Goal: Communication & Community: Answer question/provide support

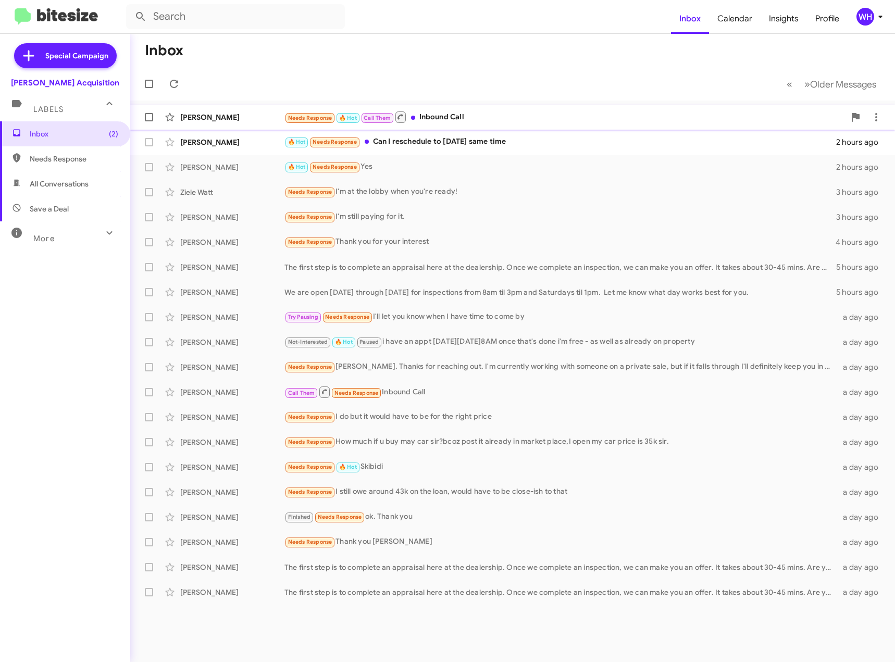
click at [209, 114] on div "[PERSON_NAME]" at bounding box center [232, 117] width 104 height 10
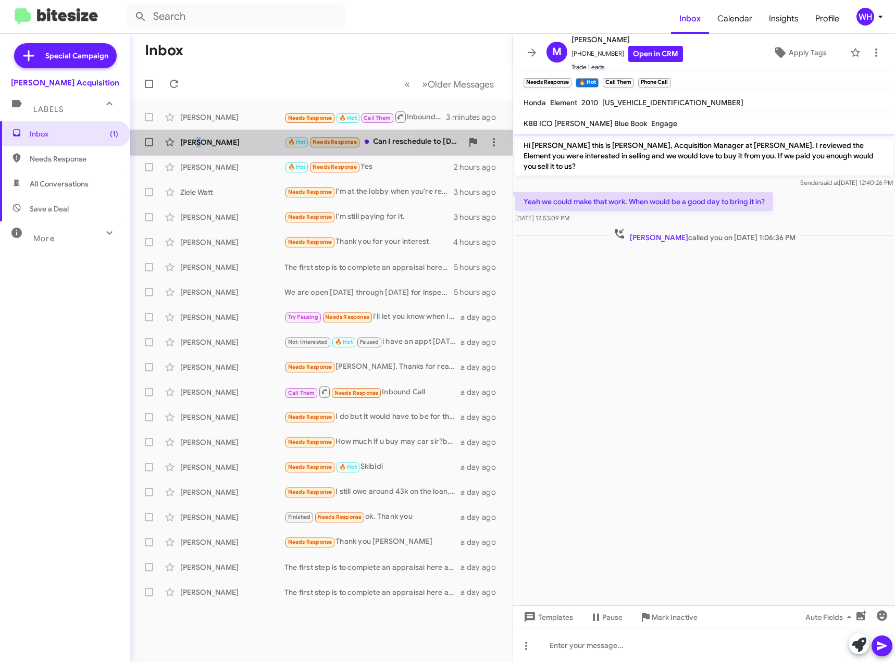
drag, startPoint x: 199, startPoint y: 141, endPoint x: 254, endPoint y: 140, distance: 55.2
click at [200, 141] on div "[PERSON_NAME]" at bounding box center [232, 142] width 104 height 10
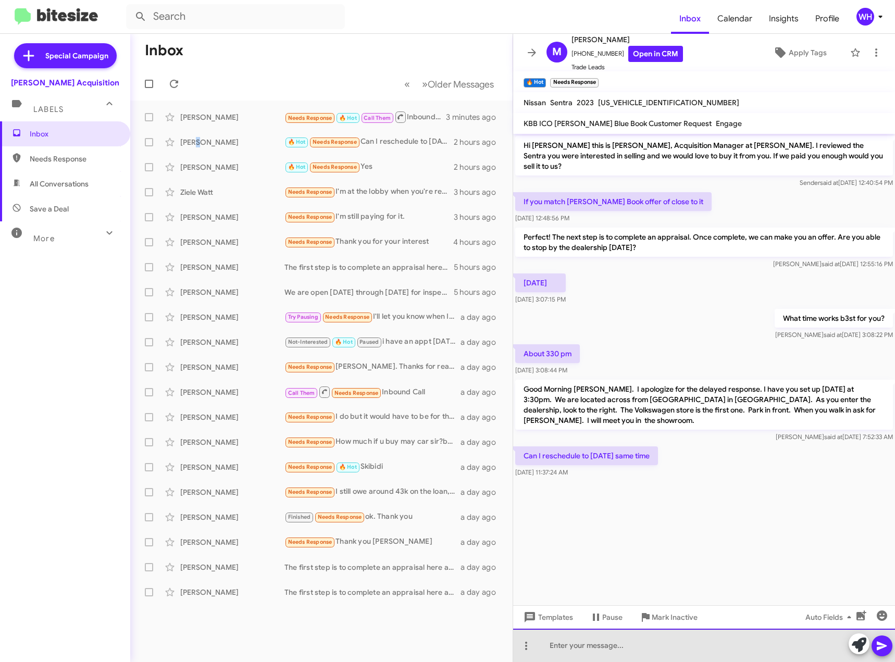
click at [581, 652] on div at bounding box center [704, 645] width 382 height 33
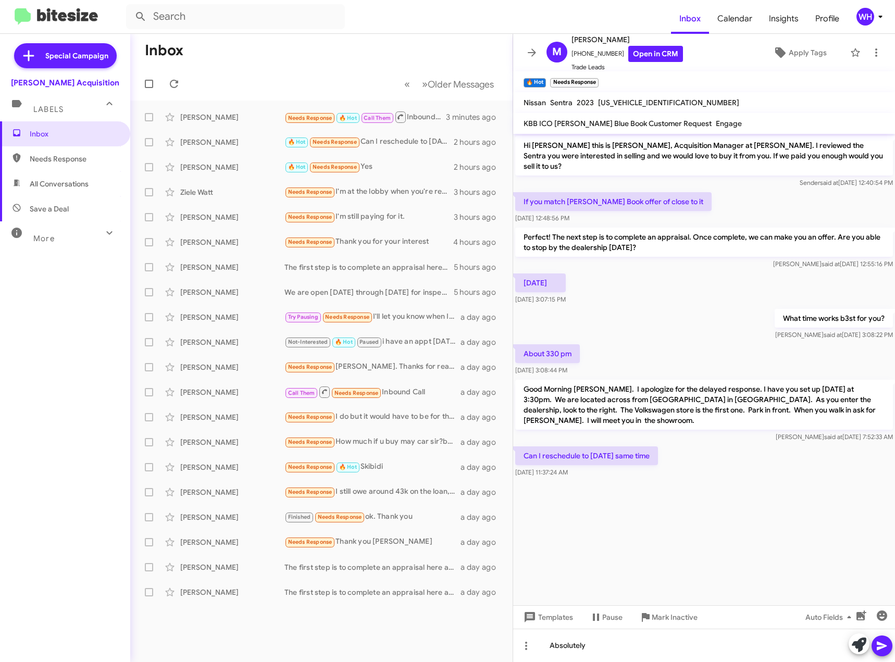
click at [881, 645] on icon at bounding box center [882, 646] width 10 height 9
click at [203, 118] on div "[PERSON_NAME]" at bounding box center [232, 117] width 104 height 10
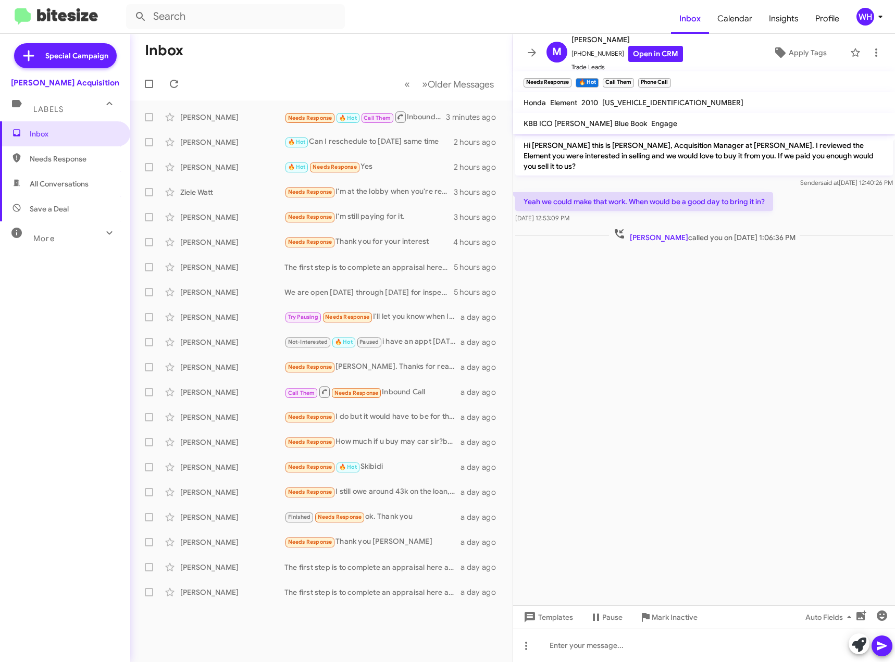
click at [659, 106] on span "5J6YH2H74AL006371" at bounding box center [672, 102] width 141 height 9
copy span "5J6YH2H74AL006371"
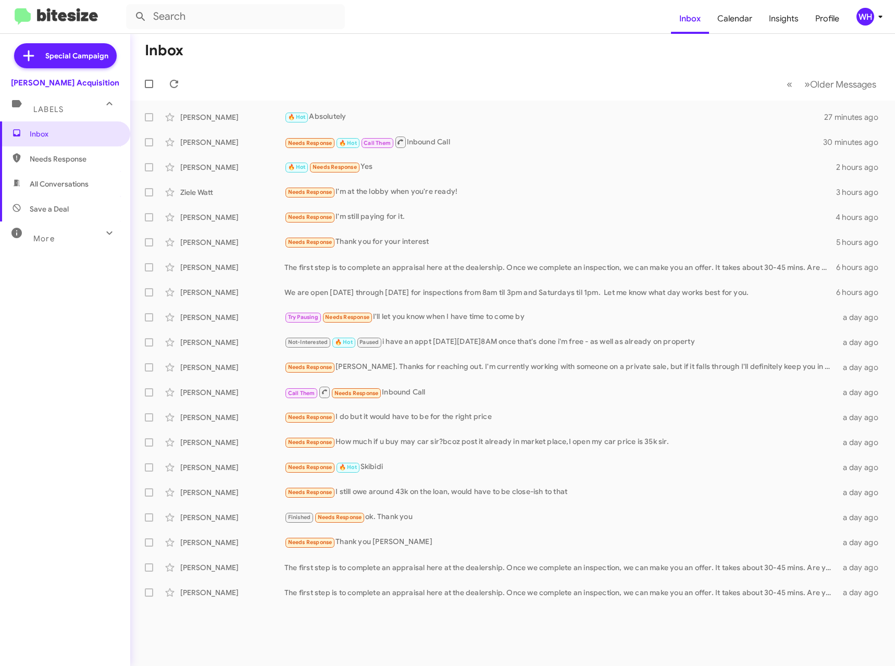
click at [410, 64] on mat-toolbar-row "Inbox" at bounding box center [512, 50] width 765 height 33
click at [174, 119] on icon at bounding box center [170, 117] width 13 height 13
click at [167, 118] on icon at bounding box center [170, 117] width 13 height 13
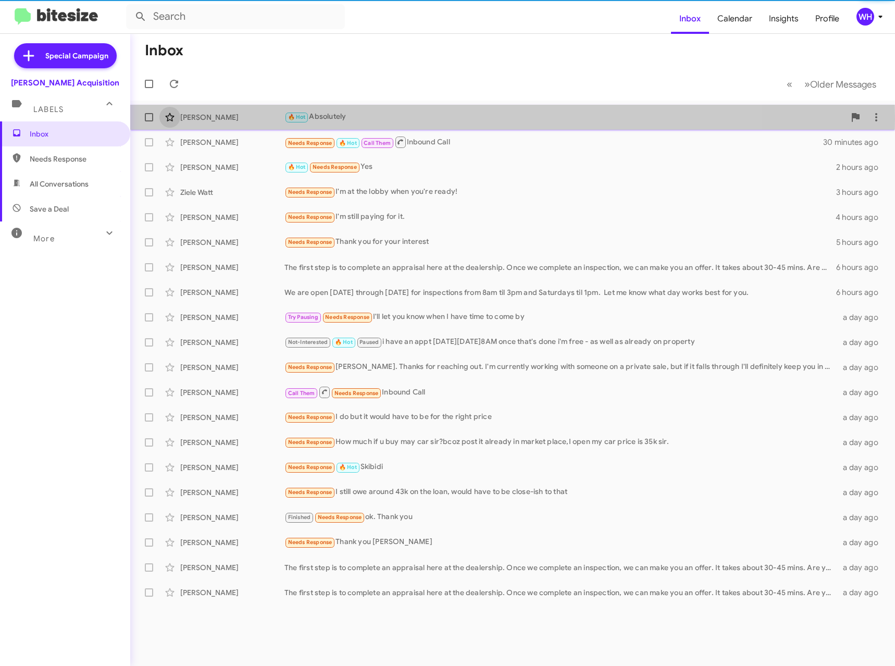
drag, startPoint x: 204, startPoint y: 118, endPoint x: 672, endPoint y: 116, distance: 468.5
click at [204, 118] on div "[PERSON_NAME]" at bounding box center [232, 117] width 104 height 10
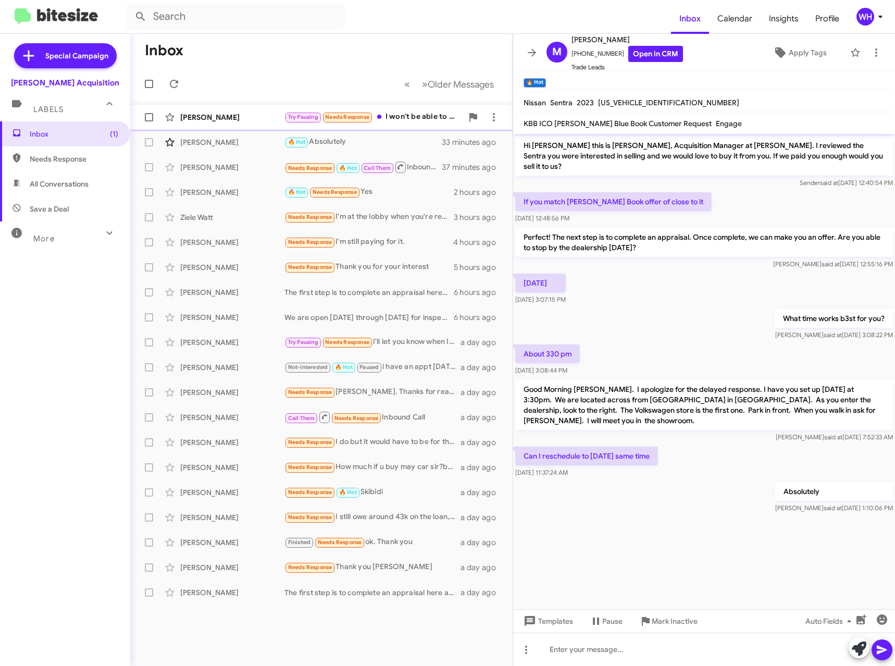
click at [211, 116] on div "[PERSON_NAME]" at bounding box center [232, 117] width 104 height 10
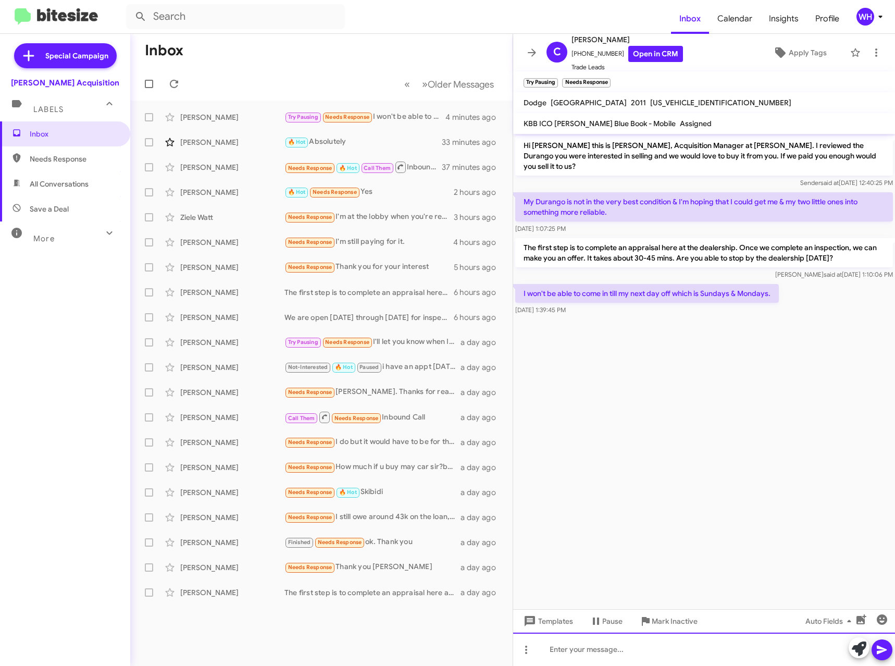
click at [585, 649] on div at bounding box center [704, 649] width 382 height 33
click at [891, 655] on button at bounding box center [882, 649] width 21 height 21
